Goal: Task Accomplishment & Management: Use online tool/utility

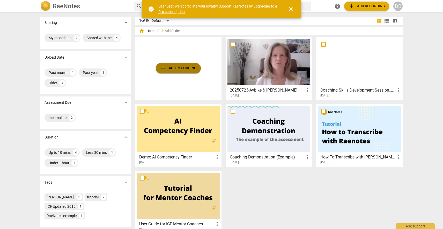
click at [163, 69] on span "add" at bounding box center [163, 68] width 6 height 6
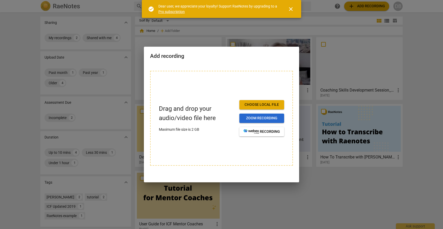
click at [267, 120] on span "Zoom recording" at bounding box center [262, 118] width 37 height 5
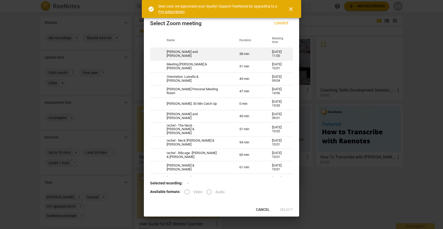
click at [244, 53] on td "38 min" at bounding box center [249, 54] width 33 height 12
radio input "true"
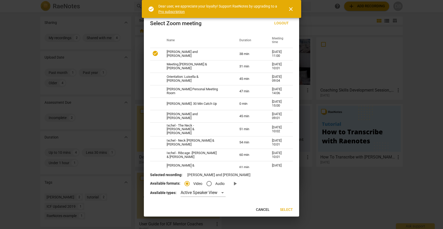
click at [290, 209] on span "Select" at bounding box center [286, 209] width 13 height 5
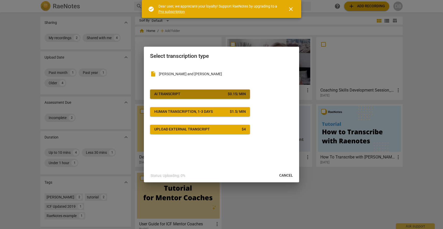
click at [235, 94] on div "$ 0.15 / min" at bounding box center [237, 93] width 18 height 5
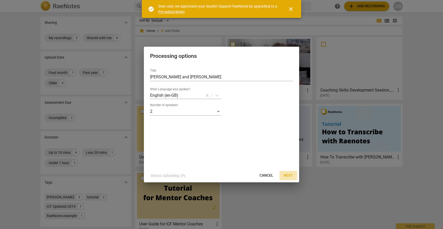
click at [289, 175] on span "Next" at bounding box center [288, 175] width 9 height 5
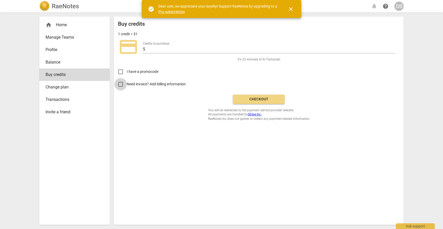
click at [121, 85] on input "Need invoice? Add billing information" at bounding box center [120, 84] width 12 height 12
checkbox input "true"
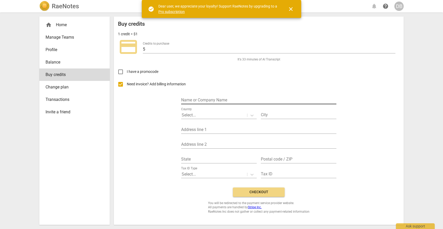
click at [208, 99] on input "text" at bounding box center [258, 101] width 155 height 8
type input "Debbie B Coaching"
type input "Liebefeld"
type input "Wabersackerstrasse 90"
type input "x"
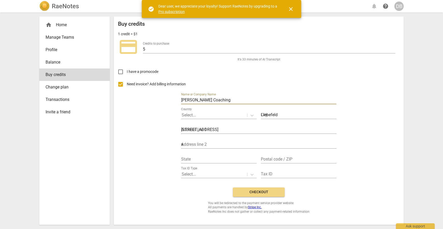
type input "Bern"
type input "3097"
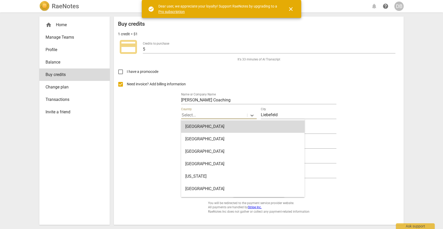
click at [227, 112] on div at bounding box center [214, 115] width 65 height 6
type input "t"
type input "sw"
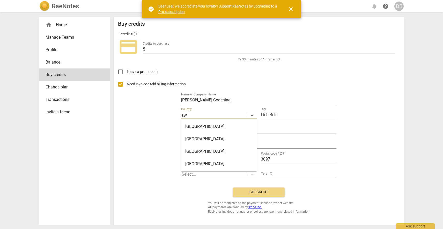
click at [205, 162] on div "[GEOGRAPHIC_DATA]" at bounding box center [219, 163] width 76 height 12
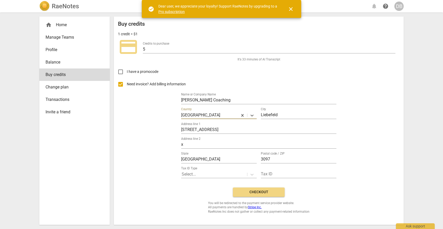
click at [271, 192] on span "Checkout" at bounding box center [259, 191] width 44 height 5
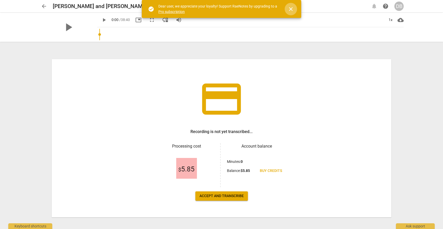
click at [291, 8] on span "close" at bounding box center [291, 9] width 6 height 6
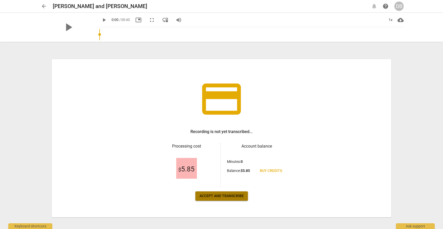
click at [221, 196] on span "Accept and transcribe" at bounding box center [222, 195] width 44 height 5
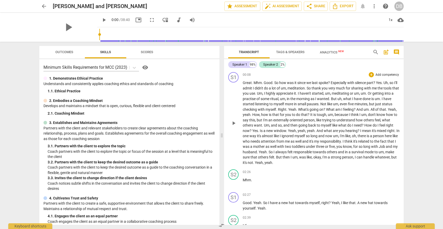
click at [376, 82] on span "?" at bounding box center [375, 83] width 3 height 4
click at [383, 76] on div "+" at bounding box center [382, 76] width 5 height 5
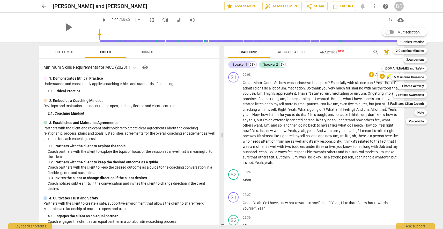
click at [342, 76] on div at bounding box center [221, 114] width 443 height 229
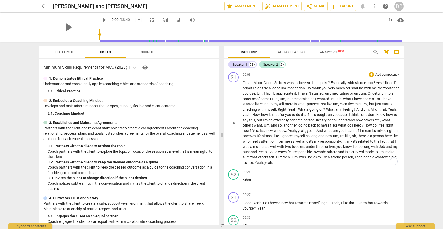
click at [379, 82] on span "Yes" at bounding box center [379, 83] width 6 height 4
drag, startPoint x: 378, startPoint y: 82, endPoint x: 384, endPoint y: 82, distance: 6.2
click at [378, 82] on span "Yes" at bounding box center [379, 83] width 6 height 4
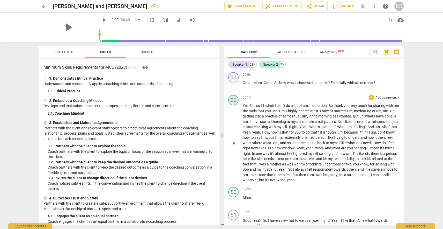
click at [235, 99] on div "S2" at bounding box center [233, 100] width 10 height 10
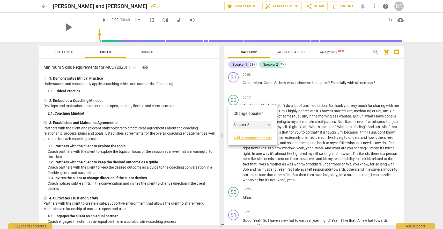
click at [249, 124] on div "Speaker 2" at bounding box center [253, 125] width 39 height 8
click at [289, 50] on div at bounding box center [221, 114] width 443 height 229
click at [290, 54] on div at bounding box center [221, 114] width 443 height 229
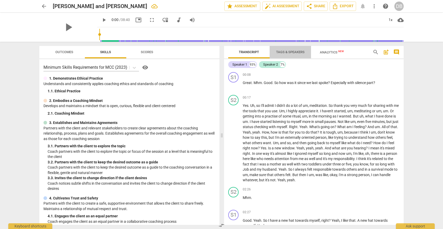
click at [292, 51] on span "Tags & Speakers" at bounding box center [290, 52] width 28 height 4
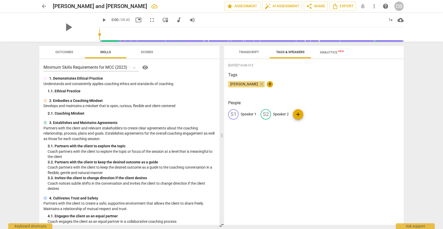
click at [247, 116] on p "Speaker 1" at bounding box center [249, 113] width 16 height 5
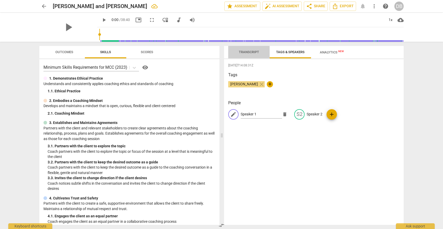
click at [252, 53] on span "Transcript" at bounding box center [249, 52] width 20 height 4
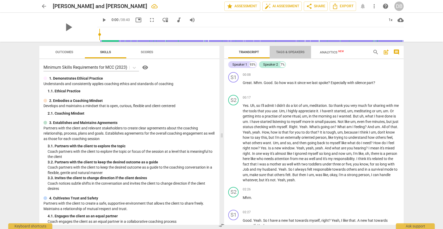
click at [286, 50] on span "Tags & Speakers" at bounding box center [290, 52] width 28 height 4
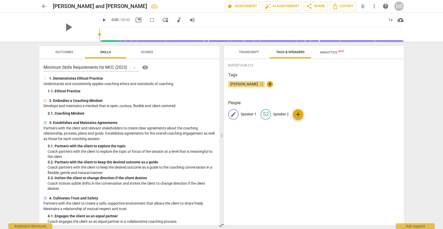
click at [243, 112] on p "Speaker 1" at bounding box center [249, 113] width 16 height 5
type input "Aybike"
click at [309, 114] on p "Speaker 2" at bounding box center [315, 113] width 16 height 5
type input "[PERSON_NAME]"
click at [328, 93] on div "Tags Debbie Brupbacher close +" at bounding box center [313, 84] width 171 height 24
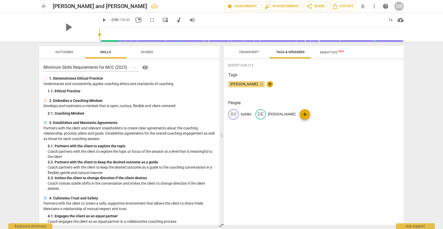
click at [253, 53] on span "Transcript" at bounding box center [249, 52] width 20 height 4
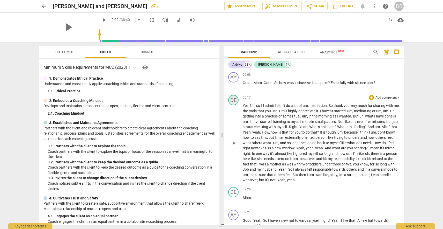
click at [235, 102] on div "DE" at bounding box center [233, 100] width 10 height 10
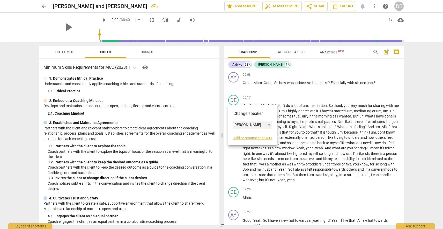
click at [244, 125] on div "[PERSON_NAME]" at bounding box center [253, 125] width 39 height 8
click at [245, 114] on li "Aybike" at bounding box center [253, 115] width 39 height 10
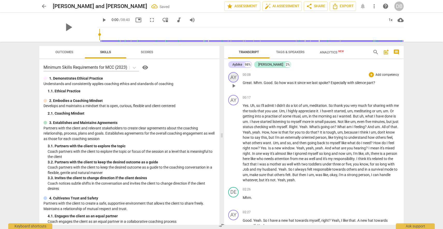
click at [235, 78] on div "AY" at bounding box center [233, 77] width 10 height 10
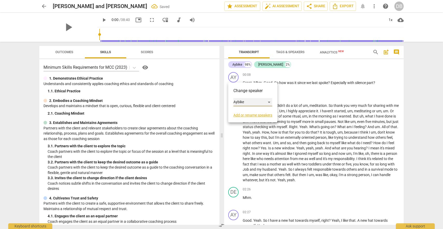
click at [244, 102] on div "Aybike" at bounding box center [253, 102] width 39 height 8
click at [248, 111] on li "[PERSON_NAME]" at bounding box center [253, 112] width 39 height 10
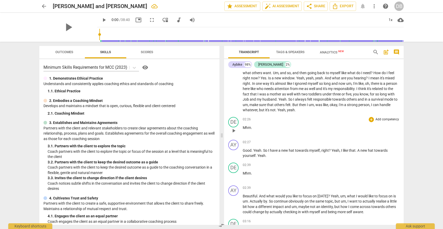
scroll to position [70, 0]
click at [307, 107] on p "Yes . Uh , so I'll admit I didn't do a lot of um , meditation . So thank you ve…" at bounding box center [321, 73] width 157 height 80
drag, startPoint x: 75, startPoint y: 28, endPoint x: 69, endPoint y: 27, distance: 5.8
click at [75, 28] on div "play_arrow" at bounding box center [68, 27] width 58 height 29
click at [69, 27] on span "play_arrow" at bounding box center [68, 26] width 13 height 13
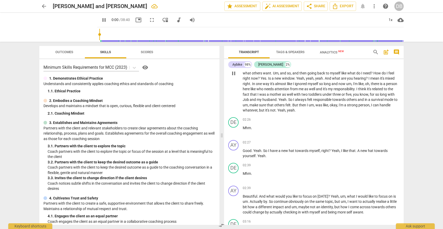
click at [286, 110] on span "Yeah" at bounding box center [282, 110] width 8 height 4
click at [287, 109] on span "," at bounding box center [287, 110] width 2 height 4
click at [263, 150] on span "So" at bounding box center [265, 150] width 5 height 4
click at [101, 20] on span "pause" at bounding box center [104, 20] width 6 height 6
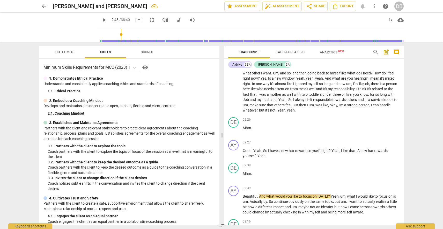
type input "164"
click at [235, 191] on div "AY" at bounding box center [233, 190] width 10 height 10
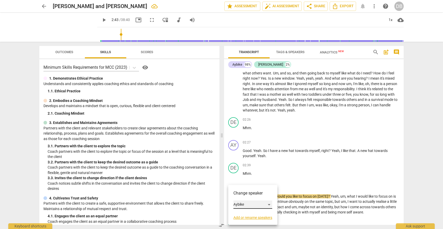
click at [246, 204] on div "Aybike" at bounding box center [253, 204] width 39 height 8
click at [250, 213] on li "[PERSON_NAME]" at bounding box center [253, 214] width 39 height 10
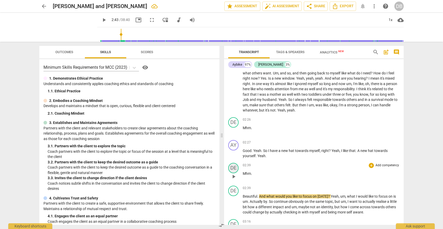
click at [234, 169] on div "DE" at bounding box center [233, 168] width 10 height 10
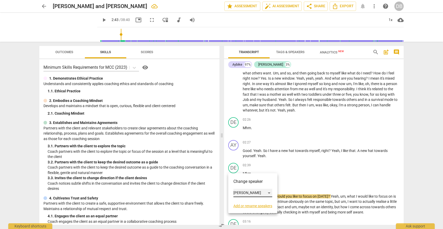
click at [244, 192] on div "[PERSON_NAME]" at bounding box center [253, 193] width 39 height 8
click at [247, 181] on li "Aybike" at bounding box center [253, 183] width 39 height 10
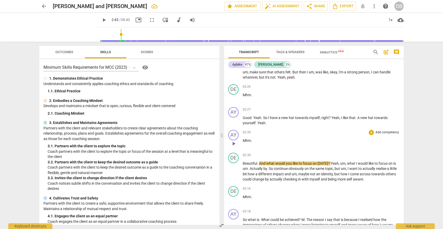
scroll to position [103, 0]
click at [45, 8] on span "arrow_back" at bounding box center [44, 6] width 6 height 6
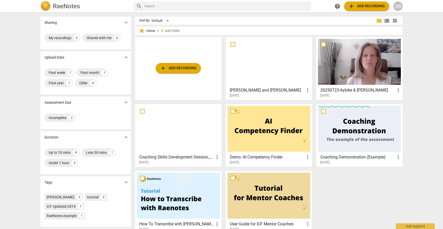
click at [256, 62] on div at bounding box center [269, 62] width 83 height 46
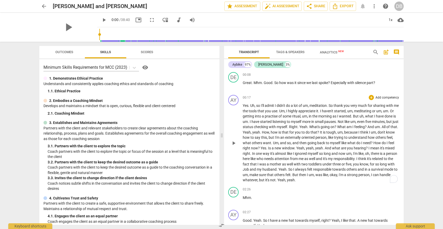
click at [286, 178] on span "Yeah" at bounding box center [282, 180] width 8 height 4
click at [276, 179] on span "not" at bounding box center [272, 180] width 5 height 4
click at [294, 177] on p "Yes . Uh , so I'll admit I didn't do a lot of um , meditation . So thank you ve…" at bounding box center [321, 143] width 157 height 80
click at [101, 18] on span "play_arrow" at bounding box center [104, 20] width 6 height 6
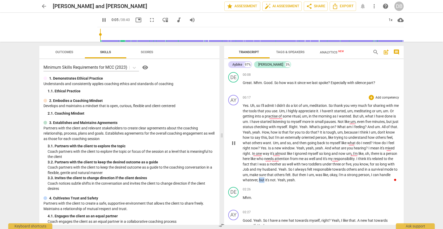
click at [265, 182] on span "but" at bounding box center [262, 180] width 6 height 4
click at [265, 179] on span "but" at bounding box center [262, 180] width 6 height 4
click at [234, 192] on div "DE" at bounding box center [233, 192] width 10 height 10
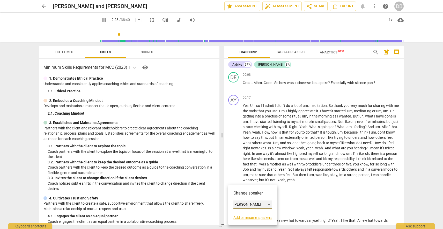
click at [245, 204] on div "[PERSON_NAME]" at bounding box center [253, 204] width 39 height 8
click at [247, 194] on li "Aybike" at bounding box center [253, 195] width 39 height 10
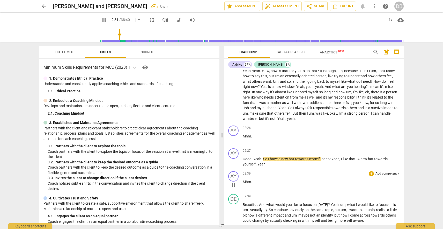
scroll to position [65, 0]
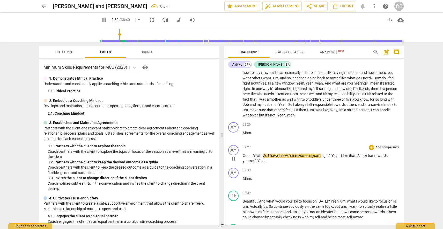
click at [261, 153] on p "Good . Yeah . So I have a new hat towards myself , right ? Yeah , I like that .…" at bounding box center [321, 158] width 157 height 11
drag, startPoint x: 262, startPoint y: 154, endPoint x: 268, endPoint y: 154, distance: 5.5
click at [263, 154] on span "." at bounding box center [263, 155] width 2 height 4
click at [255, 155] on span "Yeah" at bounding box center [258, 155] width 8 height 4
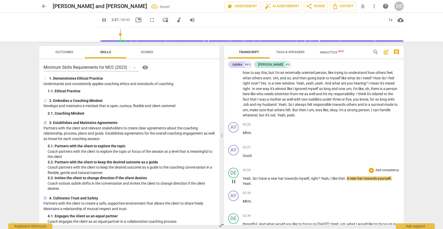
click at [322, 178] on span "Yeah" at bounding box center [325, 178] width 8 height 4
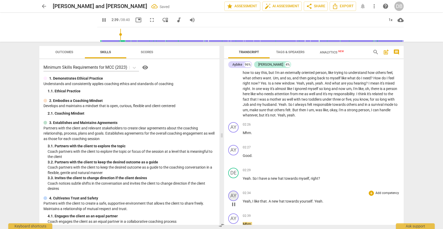
click at [234, 197] on div "AY" at bounding box center [233, 195] width 10 height 10
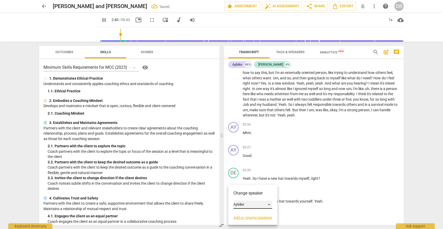
click at [242, 203] on div "Aybike" at bounding box center [253, 204] width 39 height 8
click at [248, 212] on li "[PERSON_NAME]" at bounding box center [253, 214] width 39 height 10
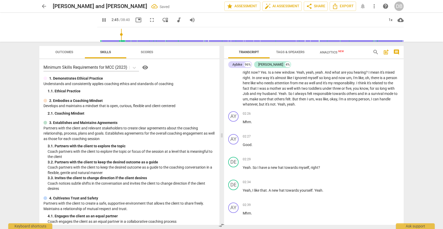
scroll to position [66, 0]
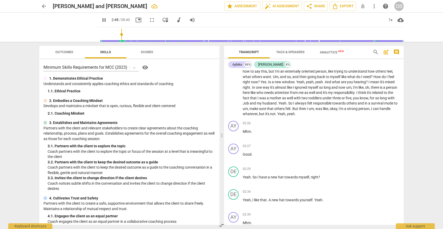
click at [101, 21] on span "pause" at bounding box center [104, 20] width 6 height 6
click at [236, 171] on div "DE" at bounding box center [233, 171] width 10 height 10
click at [244, 196] on div "[PERSON_NAME]" at bounding box center [253, 196] width 39 height 8
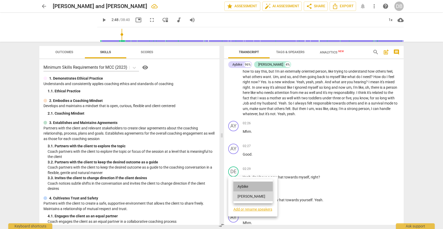
click at [248, 186] on li "Aybike" at bounding box center [253, 186] width 39 height 10
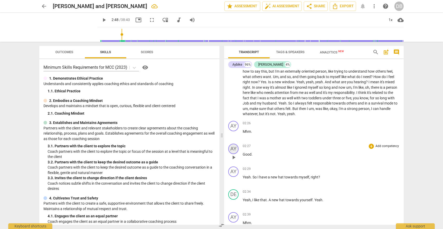
click at [235, 148] on div "AY" at bounding box center [233, 148] width 10 height 10
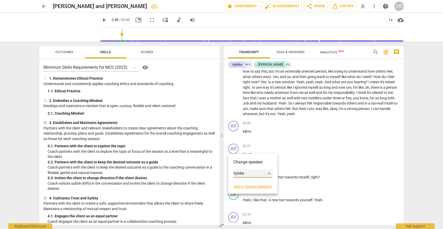
click at [247, 173] on div "Aybike" at bounding box center [253, 173] width 39 height 8
click at [251, 183] on li "[PERSON_NAME]" at bounding box center [253, 183] width 39 height 10
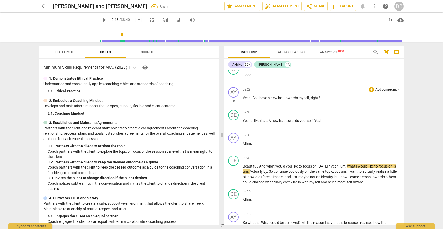
scroll to position [150, 0]
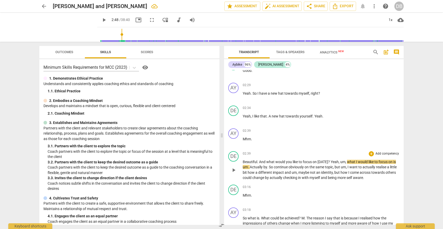
drag, startPoint x: 329, startPoint y: 161, endPoint x: 332, endPoint y: 160, distance: 2.9
click at [329, 161] on p "Beautiful . And what would you like to focus on today ? Yeah , um , what I woul…" at bounding box center [321, 169] width 157 height 21
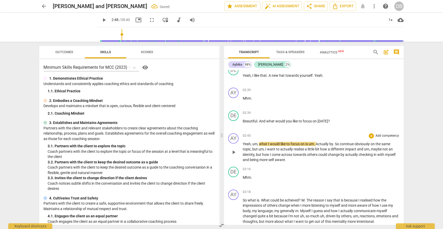
scroll to position [195, 0]
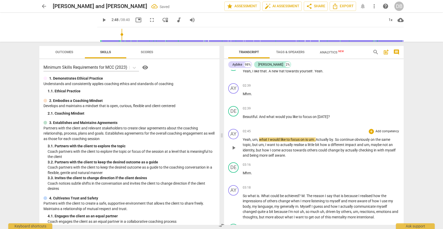
click at [247, 139] on span "Yeah" at bounding box center [247, 139] width 8 height 4
click at [234, 147] on span "play_arrow" at bounding box center [234, 148] width 6 height 6
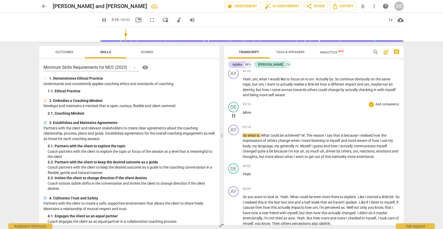
scroll to position [255, 0]
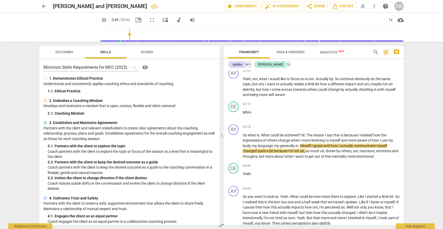
click at [101, 20] on span "pause" at bounding box center [104, 20] width 6 height 6
click at [101, 20] on span "play_arrow" at bounding box center [104, 20] width 6 height 6
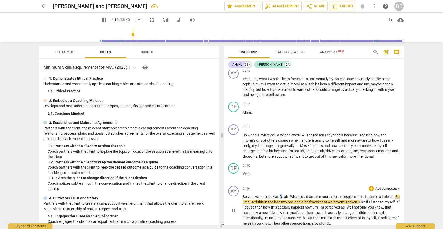
drag, startPoint x: 280, startPoint y: 196, endPoint x: 288, endPoint y: 196, distance: 7.5
click at [282, 196] on span "Yeah" at bounding box center [284, 196] width 8 height 4
type input "256"
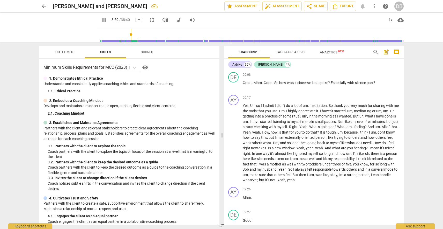
scroll to position [255, 0]
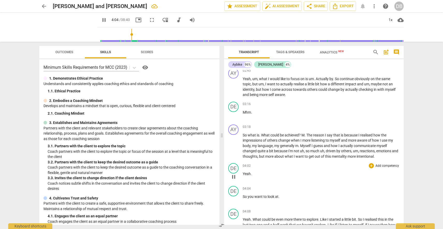
click at [258, 173] on p "Yeah ." at bounding box center [321, 173] width 157 height 5
click at [261, 175] on p "Yeah ." at bounding box center [321, 173] width 157 height 5
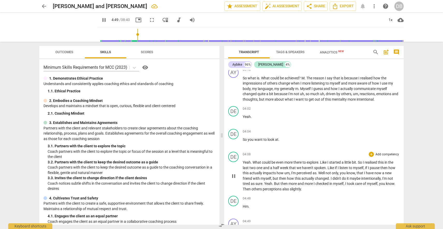
scroll to position [469, 0]
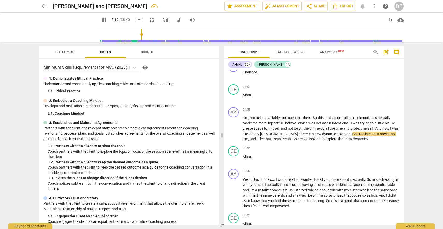
click at [101, 20] on span "pause" at bounding box center [104, 20] width 6 height 6
click at [353, 124] on span "I" at bounding box center [352, 123] width 2 height 4
drag, startPoint x: 352, startPoint y: 123, endPoint x: 357, endPoint y: 122, distance: 5.3
click at [351, 123] on span "." at bounding box center [350, 123] width 2 height 4
click at [101, 19] on span "play_arrow" at bounding box center [104, 20] width 6 height 6
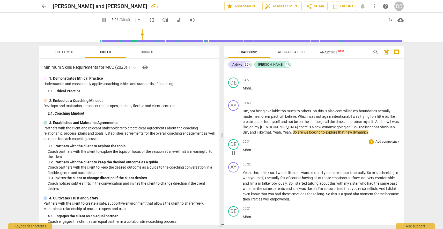
scroll to position [480, 0]
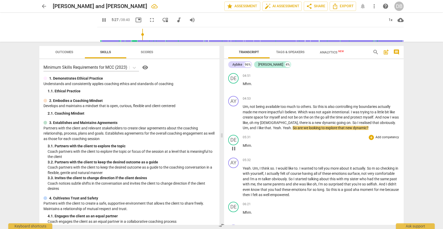
click at [263, 133] on div "DE play_arrow pause 05:31 + Add competency keyboard_arrow_right Mhm ." at bounding box center [314, 144] width 180 height 23
drag, startPoint x: 262, startPoint y: 127, endPoint x: 282, endPoint y: 127, distance: 19.9
click at [283, 127] on span "Yeah" at bounding box center [287, 128] width 8 height 4
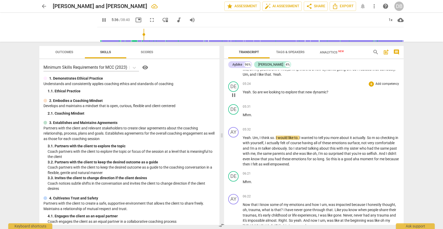
scroll to position [536, 0]
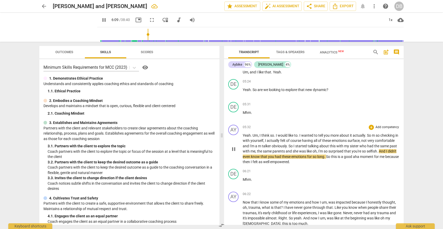
click at [367, 153] on span "selfish" at bounding box center [372, 151] width 10 height 4
type input "368"
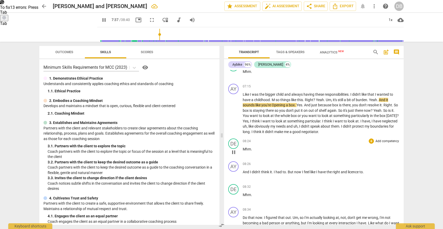
scroll to position [751, 0]
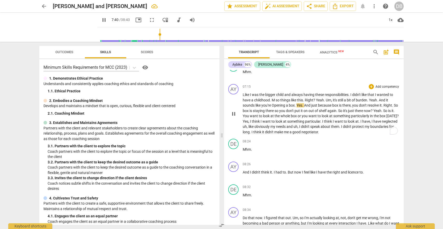
click at [382, 101] on span "And" at bounding box center [382, 100] width 7 height 4
click at [381, 100] on span "And" at bounding box center [382, 100] width 7 height 4
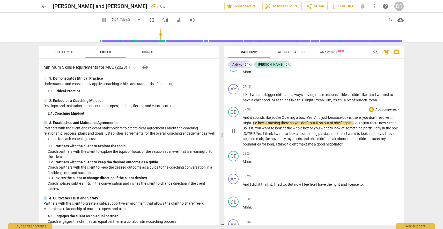
drag, startPoint x: 307, startPoint y: 116, endPoint x: 313, endPoint y: 116, distance: 6.5
click at [307, 116] on span "." at bounding box center [306, 117] width 2 height 4
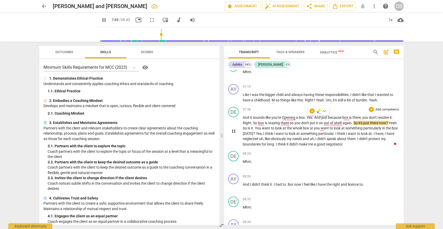
click at [308, 117] on span "Yes" at bounding box center [310, 117] width 6 height 4
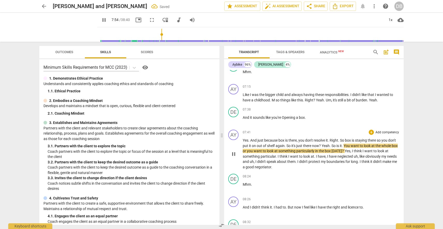
click at [333, 145] on span "So" at bounding box center [334, 145] width 5 height 4
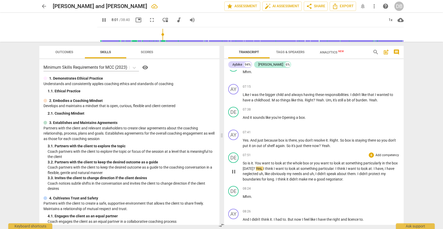
click at [256, 168] on span "?" at bounding box center [255, 168] width 3 height 4
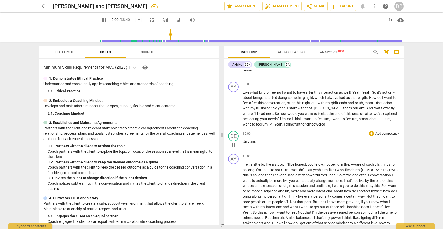
scroll to position [999, 0]
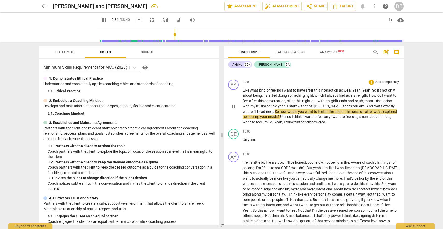
click at [313, 105] on span "." at bounding box center [313, 106] width 2 height 4
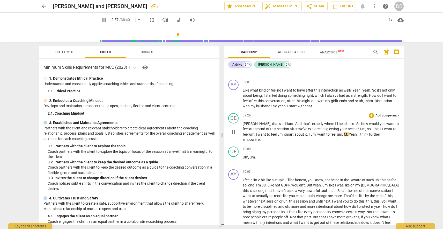
drag, startPoint x: 344, startPoint y: 127, endPoint x: 350, endPoint y: 126, distance: 6.0
click at [358, 127] on span "?" at bounding box center [359, 129] width 3 height 4
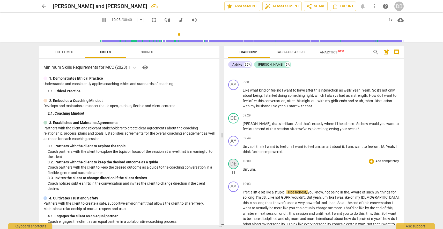
click at [233, 163] on div "DE" at bounding box center [233, 163] width 10 height 10
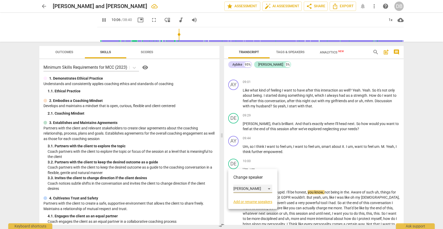
click at [243, 190] on div "[PERSON_NAME]" at bounding box center [253, 188] width 39 height 8
click at [248, 178] on li "Aybike" at bounding box center [253, 179] width 39 height 10
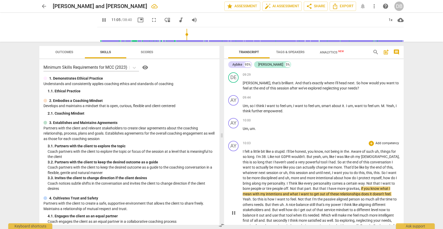
scroll to position [1039, 0]
click at [234, 213] on span "pause" at bounding box center [234, 213] width 6 height 6
type input "667"
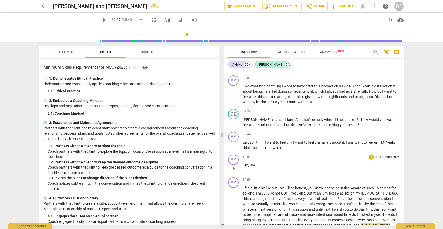
scroll to position [1000, 0]
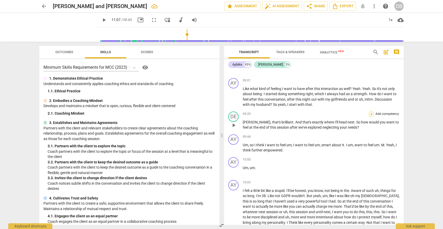
click at [369, 113] on div "+" at bounding box center [371, 113] width 5 height 5
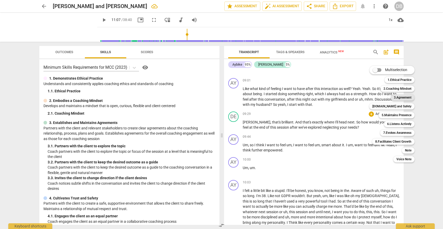
click at [403, 97] on b "3.Agreement" at bounding box center [403, 97] width 18 height 6
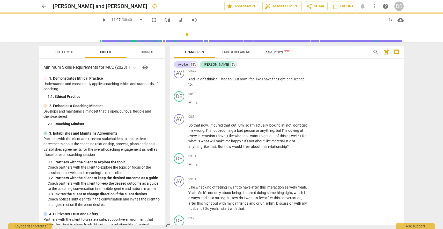
scroll to position [1109, 0]
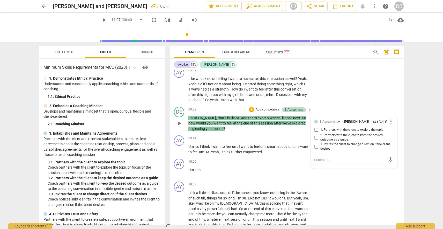
click at [315, 133] on input "1. Partners with the client to explore the topic" at bounding box center [316, 130] width 8 height 6
checkbox input "true"
click at [398, 101] on div "AY play_arrow pause 09:01 + Add competency keyboard_arrow_right Like what kind …" at bounding box center [287, 84] width 234 height 39
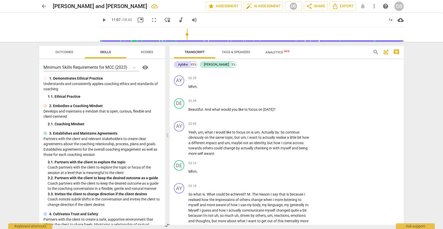
scroll to position [243, 0]
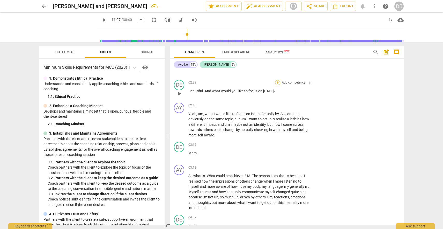
click at [278, 85] on div "+" at bounding box center [277, 82] width 5 height 5
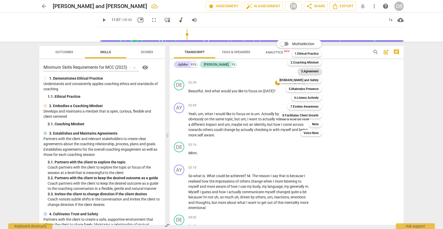
click at [310, 72] on b "3.Agreement" at bounding box center [310, 71] width 18 height 6
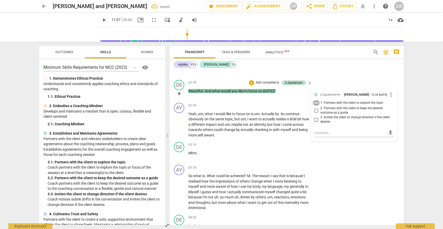
click at [319, 106] on input "1. Partners with the client to explore the topic" at bounding box center [316, 103] width 8 height 6
checkbox input "true"
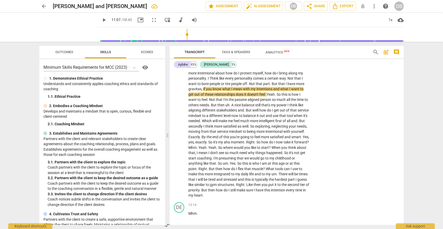
scroll to position [1268, 0]
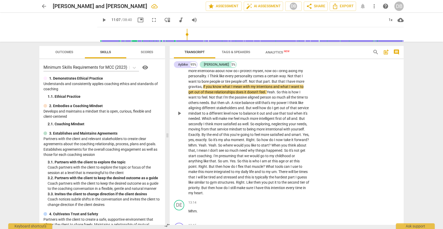
click at [262, 94] on span "feel" at bounding box center [262, 92] width 6 height 4
click at [101, 19] on span "play_arrow" at bounding box center [104, 20] width 6 height 6
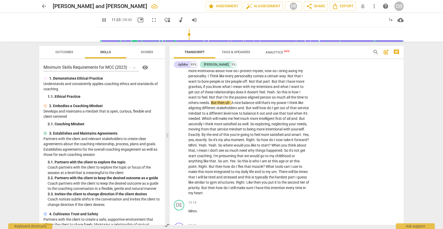
type input "684"
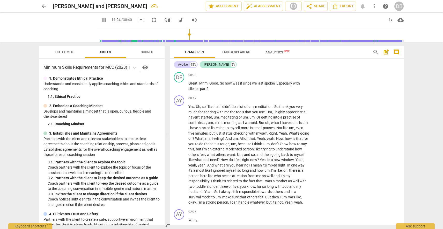
scroll to position [1268, 0]
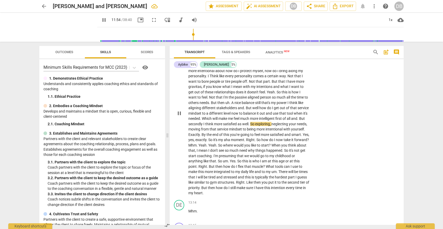
click at [255, 126] on span "So" at bounding box center [252, 124] width 5 height 4
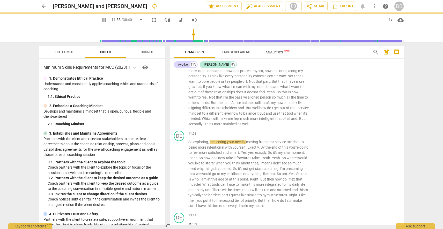
scroll to position [1281, 0]
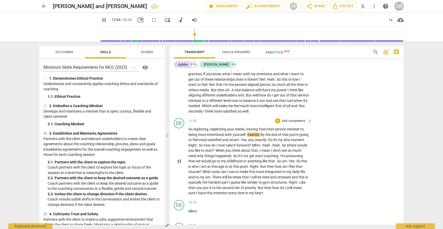
click at [248, 136] on span "." at bounding box center [247, 134] width 2 height 4
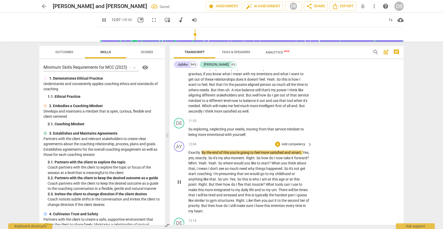
click at [202, 154] on span "By" at bounding box center [204, 152] width 5 height 4
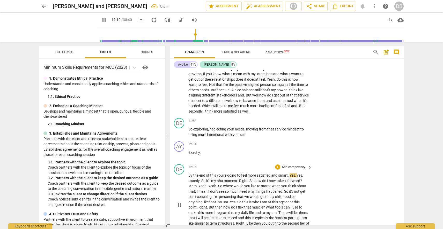
click at [290, 177] on span "." at bounding box center [289, 175] width 2 height 4
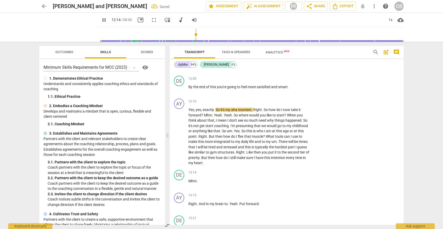
scroll to position [1369, 0]
click at [234, 117] on span "So" at bounding box center [236, 114] width 5 height 4
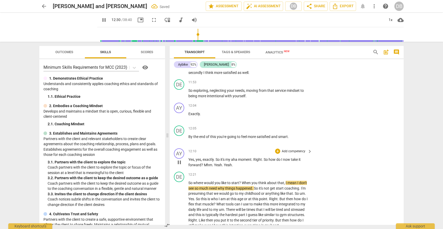
scroll to position [1317, 0]
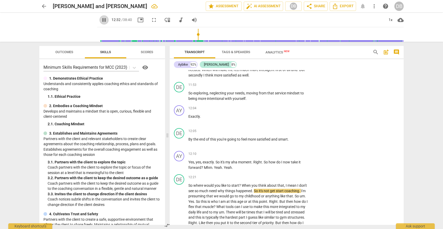
click at [101, 20] on span "pause" at bounding box center [104, 20] width 6 height 6
type input "752"
click at [294, 87] on p "Add competency" at bounding box center [294, 85] width 25 height 5
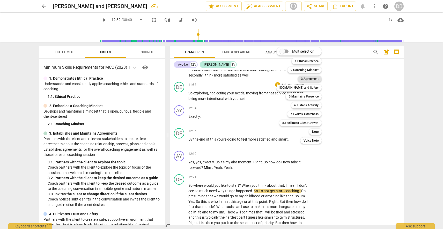
click at [312, 78] on b "3.Agreement" at bounding box center [310, 79] width 18 height 6
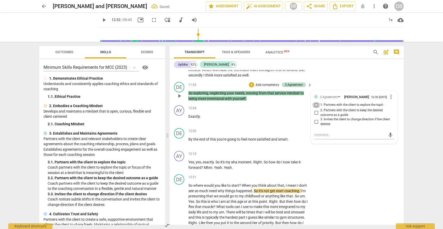
click at [316, 108] on input "1. Partners with the client to explore the topic" at bounding box center [316, 105] width 8 height 6
checkbox input "true"
click at [288, 141] on span "smart" at bounding box center [283, 139] width 10 height 4
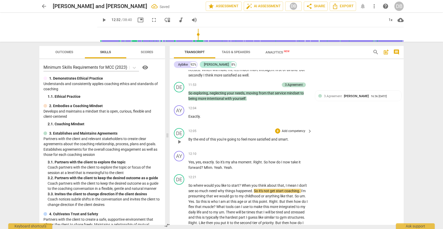
click at [308, 134] on span "keyboard_arrow_right" at bounding box center [310, 131] width 6 height 6
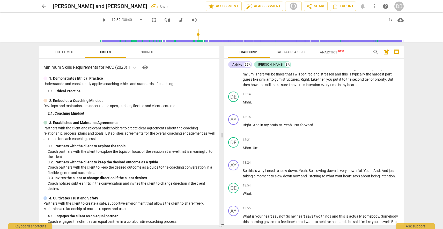
scroll to position [1196, 0]
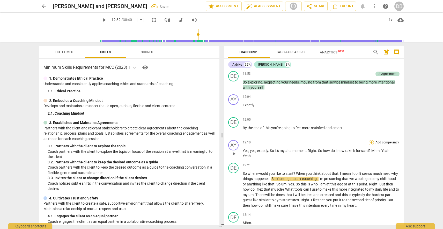
click at [369, 141] on div "+" at bounding box center [371, 142] width 5 height 5
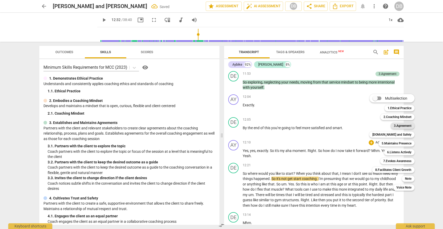
click at [395, 125] on b "3.Agreement" at bounding box center [403, 125] width 18 height 6
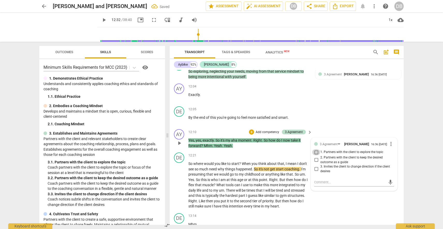
click at [316, 155] on input "1. Partners with the client to explore the topic" at bounding box center [316, 152] width 8 height 6
checkbox input "true"
click at [347, 127] on div "DE play_arrow pause 12:05 + Add competency keyboard_arrow_right By the end of t…" at bounding box center [287, 115] width 234 height 23
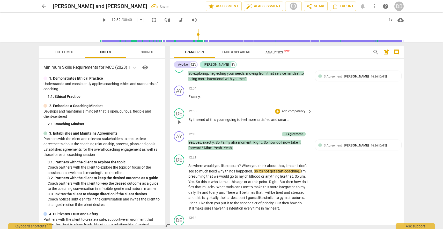
scroll to position [1338, 0]
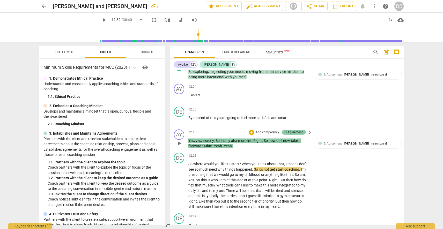
click at [301, 134] on div "3.Agreement" at bounding box center [294, 132] width 18 height 5
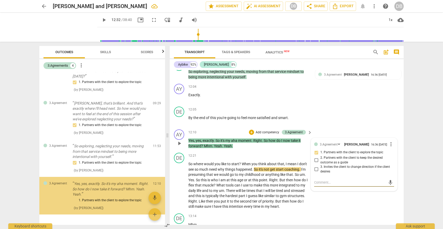
scroll to position [24, 0]
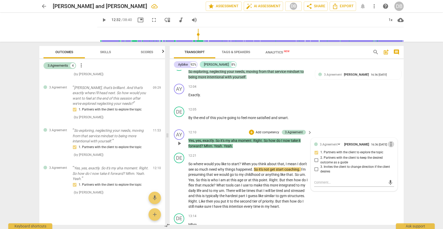
click at [389, 147] on span "more_vert" at bounding box center [391, 144] width 6 height 6
click at [393, 165] on li "Delete" at bounding box center [395, 165] width 18 height 10
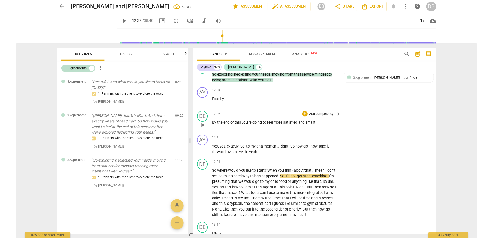
scroll to position [0, 0]
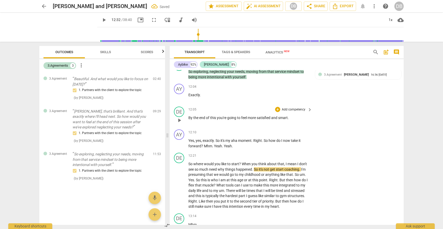
click at [280, 112] on div "+ Add competency" at bounding box center [290, 109] width 31 height 5
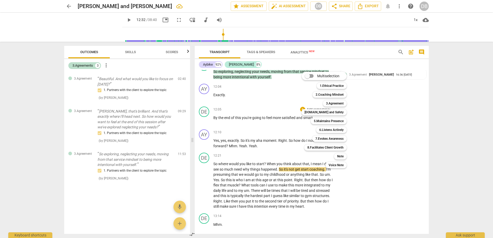
click at [274, 173] on div at bounding box center [246, 119] width 493 height 238
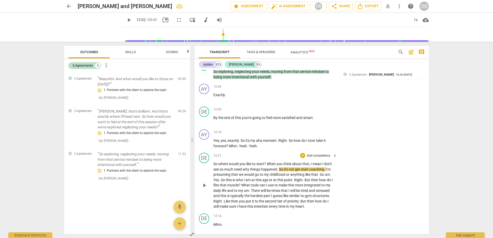
click at [268, 166] on span "When" at bounding box center [272, 164] width 10 height 4
click at [214, 166] on span "So" at bounding box center [215, 164] width 5 height 4
click at [126, 19] on span "play_arrow" at bounding box center [129, 20] width 6 height 6
click at [268, 166] on span "When" at bounding box center [272, 164] width 10 height 4
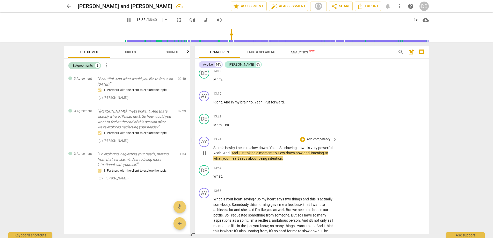
scroll to position [1503, 0]
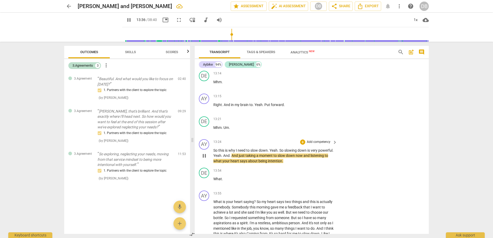
click at [230, 157] on span "And" at bounding box center [226, 155] width 6 height 4
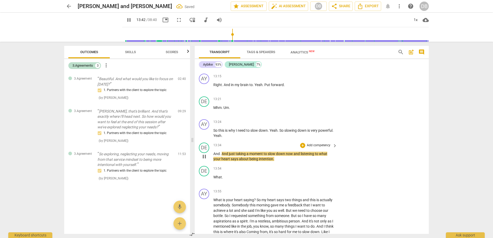
scroll to position [1526, 0]
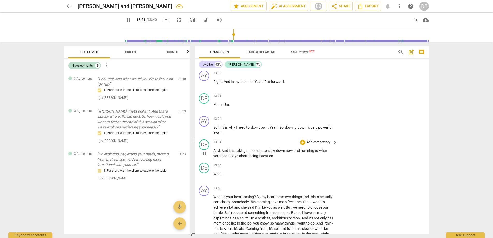
click at [272, 158] on span "intention" at bounding box center [266, 156] width 14 height 4
type input "832"
click at [257, 199] on span "So" at bounding box center [259, 196] width 5 height 4
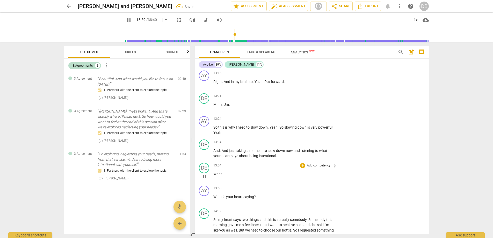
click at [230, 177] on p "What ." at bounding box center [273, 173] width 121 height 5
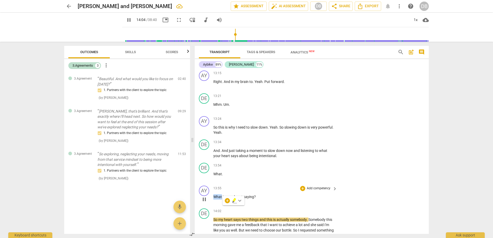
click at [215, 199] on span "What" at bounding box center [217, 196] width 9 height 4
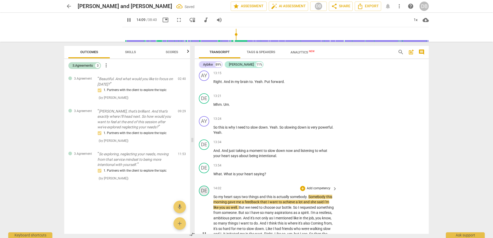
click at [205, 196] on div "DE" at bounding box center [204, 190] width 10 height 10
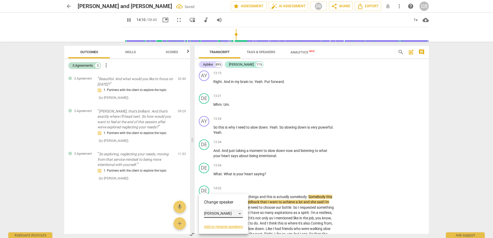
click at [215, 214] on div "[PERSON_NAME]" at bounding box center [223, 213] width 39 height 8
click at [218, 203] on li "Aybike" at bounding box center [223, 204] width 39 height 10
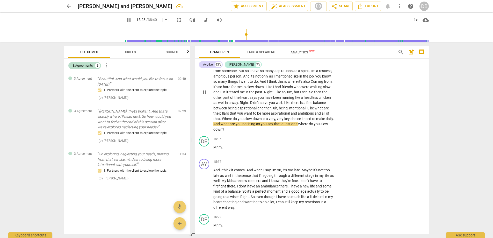
scroll to position [1668, 0]
click at [221, 126] on span "And" at bounding box center [216, 123] width 7 height 4
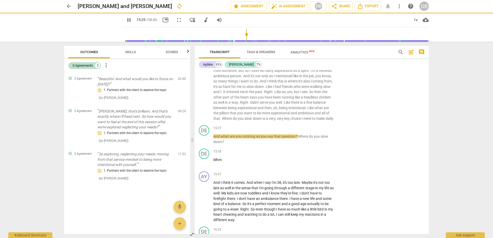
scroll to position [1686, 0]
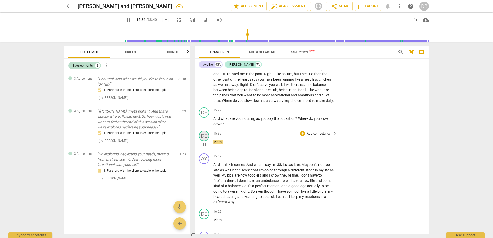
click at [201, 141] on div "DE" at bounding box center [204, 136] width 10 height 10
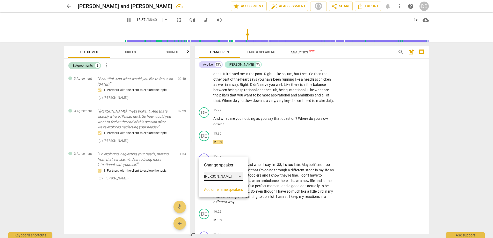
click at [213, 176] on div "[PERSON_NAME]" at bounding box center [223, 176] width 39 height 8
click at [219, 165] on li "Aybike" at bounding box center [223, 167] width 39 height 10
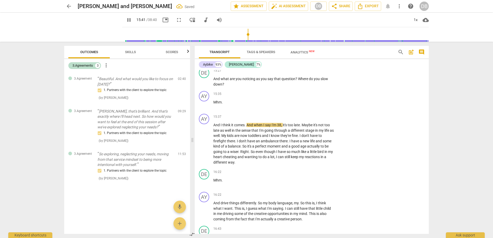
scroll to position [1727, 0]
click at [126, 20] on span "pause" at bounding box center [129, 20] width 6 height 6
type input "956"
